Goal: Task Accomplishment & Management: Use online tool/utility

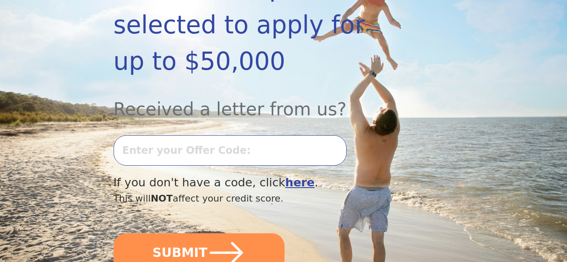
scroll to position [211, 0]
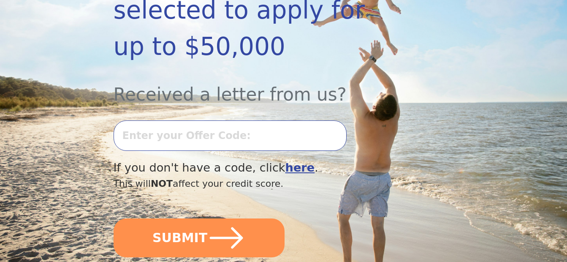
click at [234, 120] on input "text" at bounding box center [230, 135] width 233 height 30
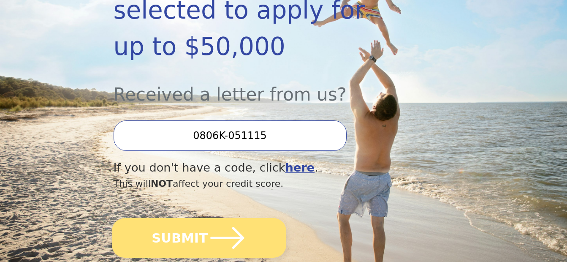
type input "0806K-051115"
click at [208, 218] on icon "submit" at bounding box center [227, 237] width 39 height 39
